Goal: Task Accomplishment & Management: Manage account settings

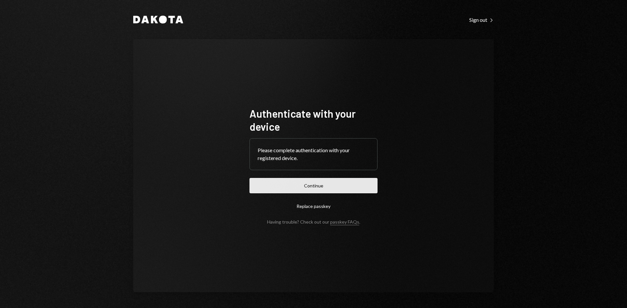
click at [319, 183] on button "Continue" at bounding box center [313, 185] width 128 height 15
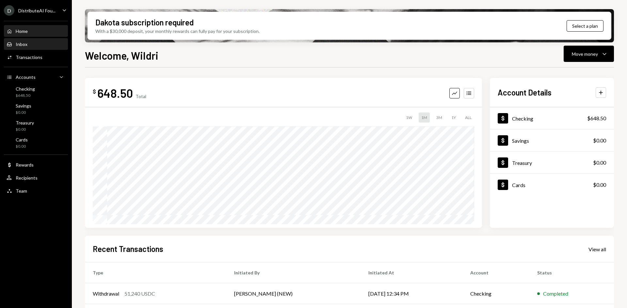
click at [37, 45] on div "Inbox Inbox" at bounding box center [36, 44] width 59 height 6
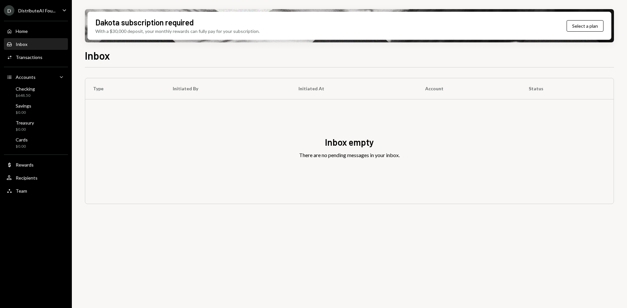
click at [63, 11] on icon "Caret Down" at bounding box center [64, 10] width 7 height 7
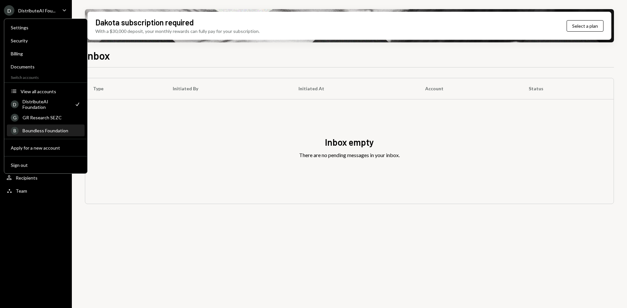
click at [49, 129] on div "Boundless Foundation" at bounding box center [52, 131] width 58 height 6
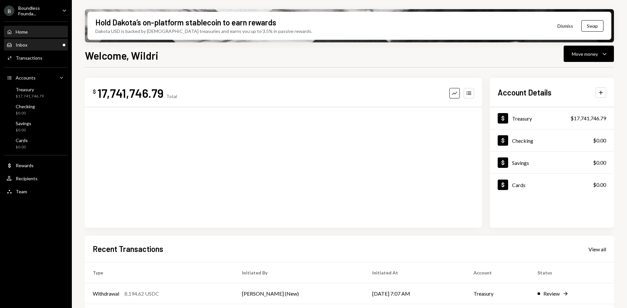
click at [53, 43] on div "Inbox Inbox" at bounding box center [36, 45] width 59 height 6
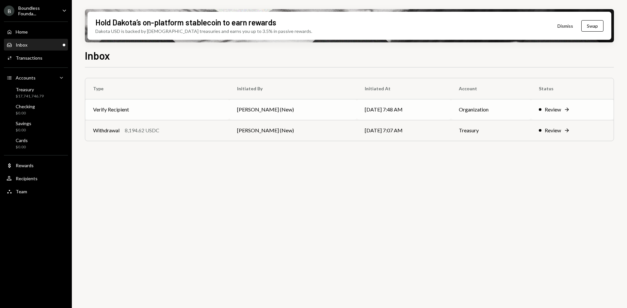
click at [316, 113] on td "[PERSON_NAME] (New)" at bounding box center [292, 109] width 127 height 21
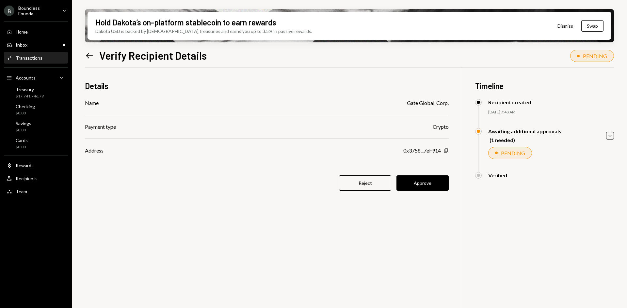
click at [444, 151] on icon "Copy" at bounding box center [445, 150] width 5 height 5
click at [423, 183] on button "Approve" at bounding box center [422, 183] width 52 height 15
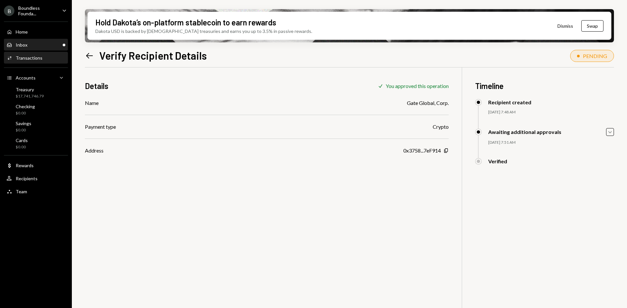
click at [24, 40] on div "Inbox Inbox" at bounding box center [36, 45] width 59 height 11
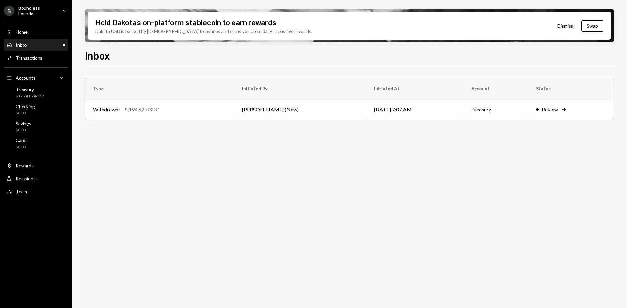
click at [278, 112] on td "[PERSON_NAME] (New)" at bounding box center [300, 109] width 132 height 21
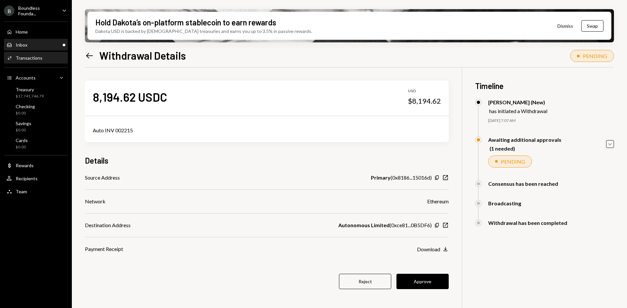
click at [53, 49] on div "Inbox Inbox" at bounding box center [36, 45] width 59 height 11
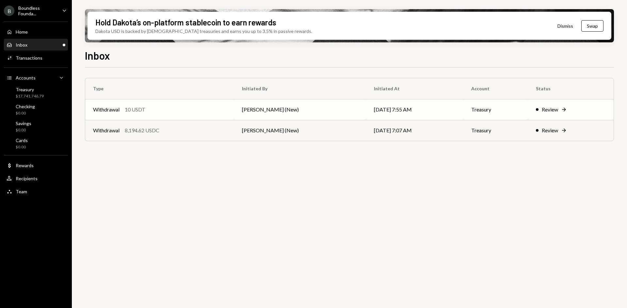
click at [203, 108] on div "Withdrawal 10 USDT" at bounding box center [159, 110] width 133 height 8
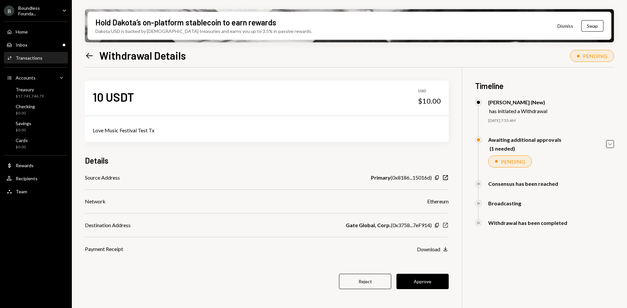
click at [447, 225] on icon "New Window" at bounding box center [445, 225] width 7 height 7
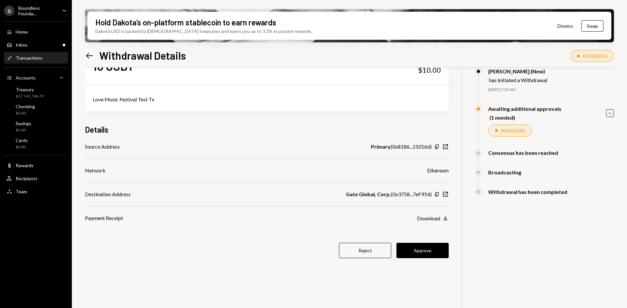
scroll to position [20, 0]
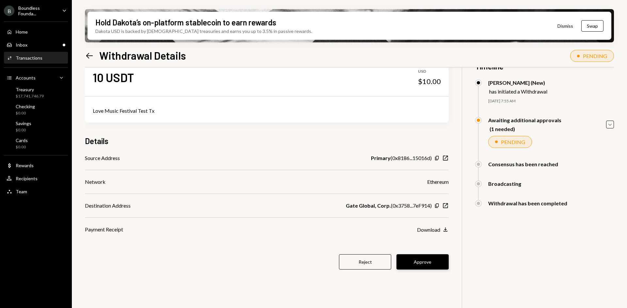
click at [423, 260] on button "Approve" at bounding box center [422, 262] width 52 height 15
